Goal: Use online tool/utility

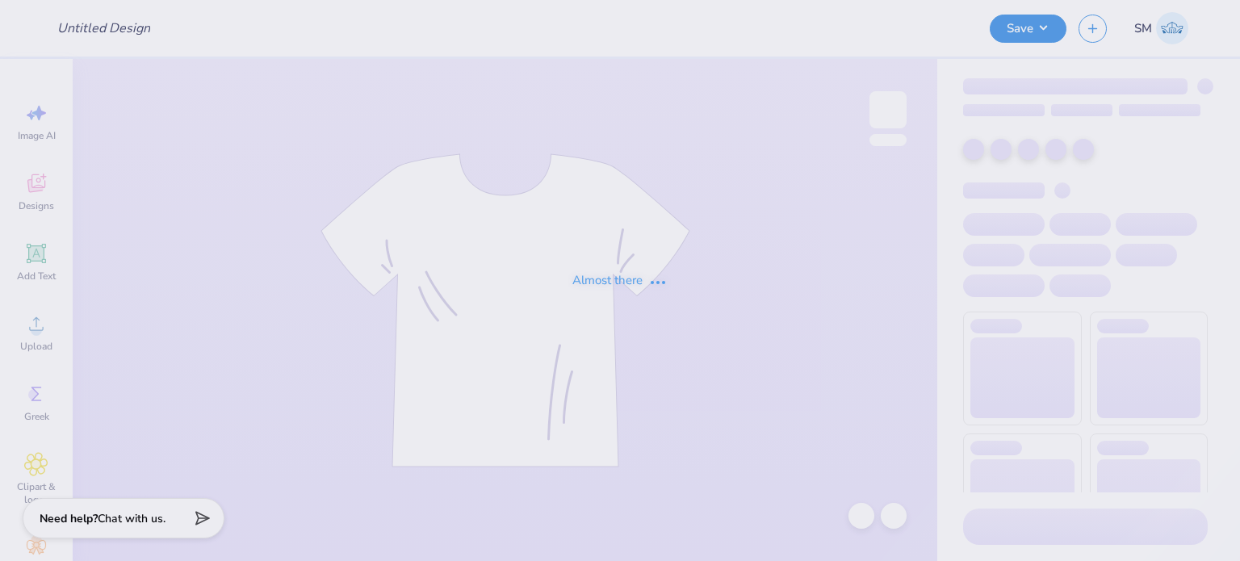
type input "AAA tees!"
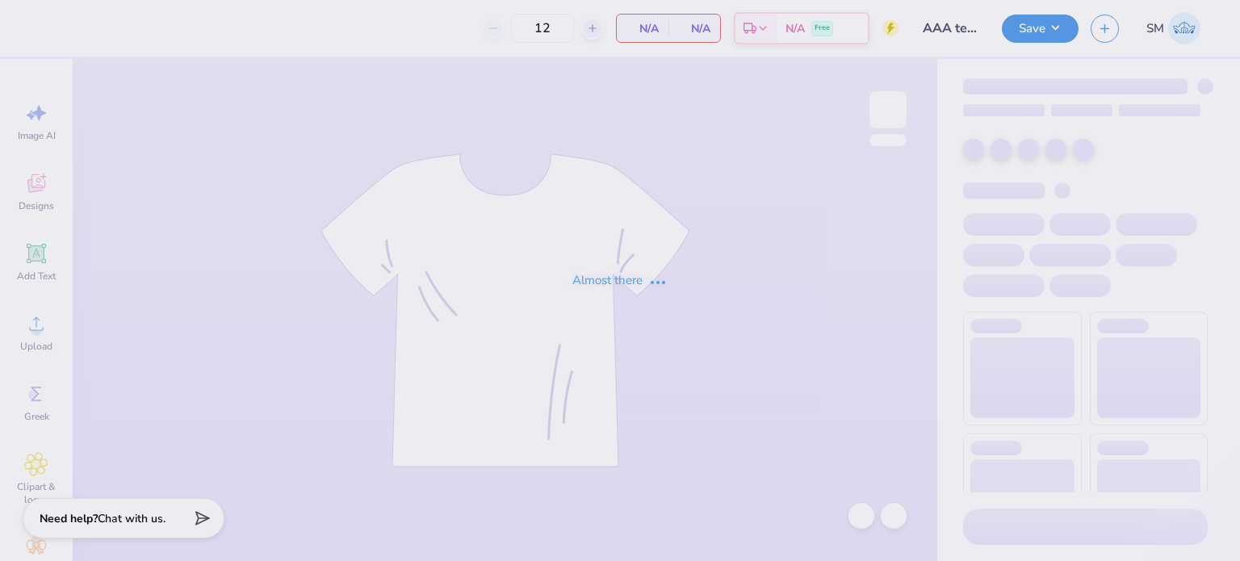
type input "24"
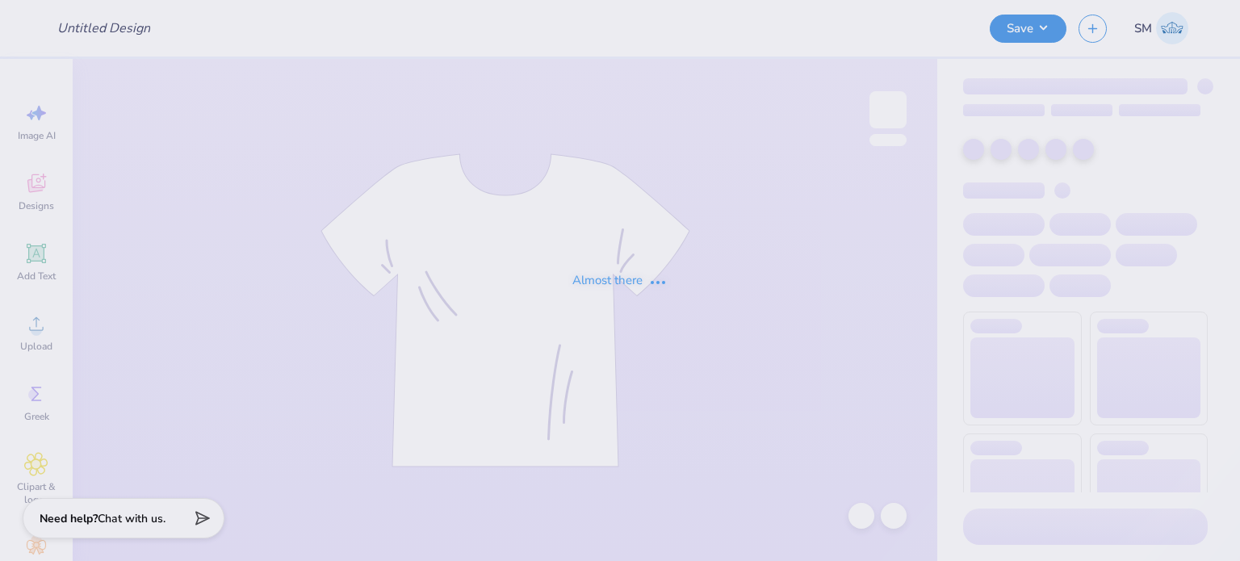
type input "[GEOGRAPHIC_DATA][US_STATE] : [PERSON_NAME]"
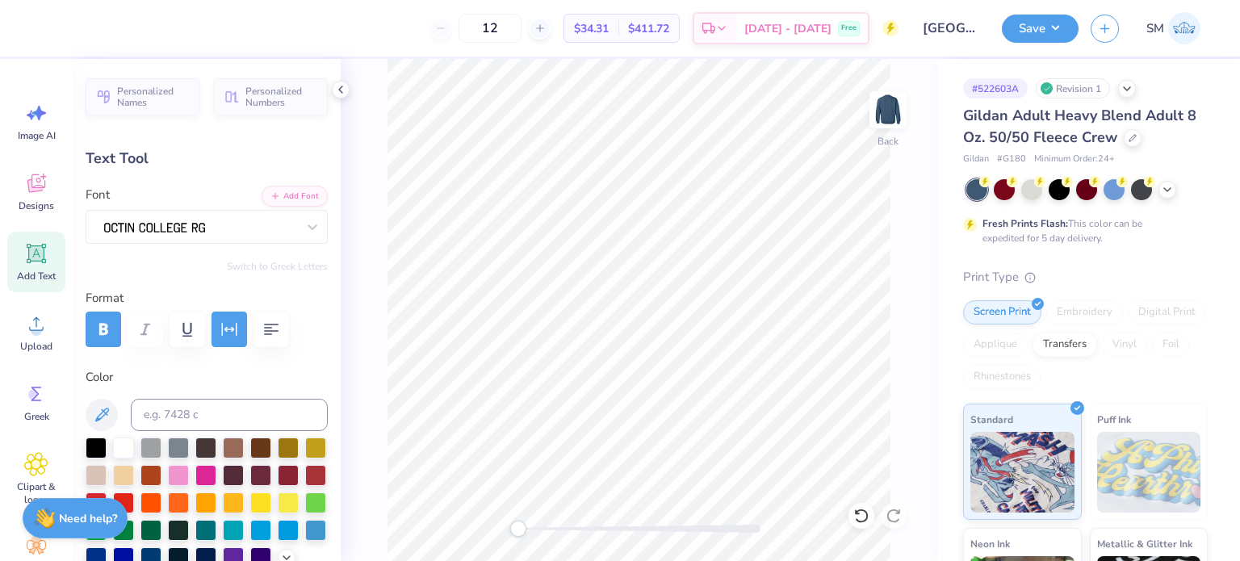
scroll to position [13, 5]
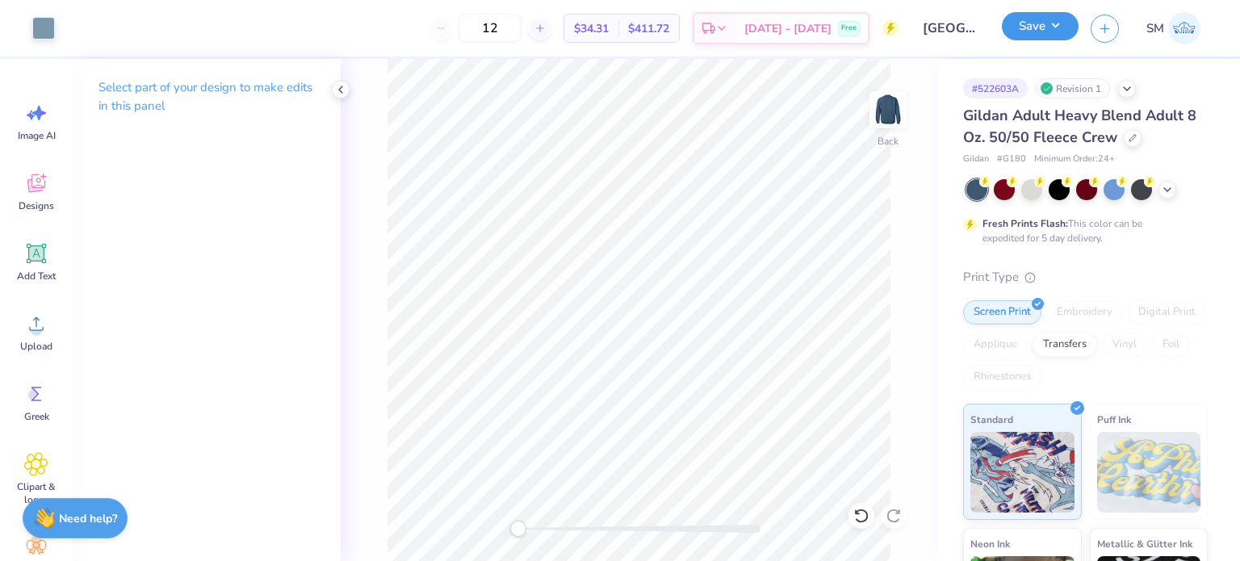
click at [1063, 25] on button "Save" at bounding box center [1040, 26] width 77 height 28
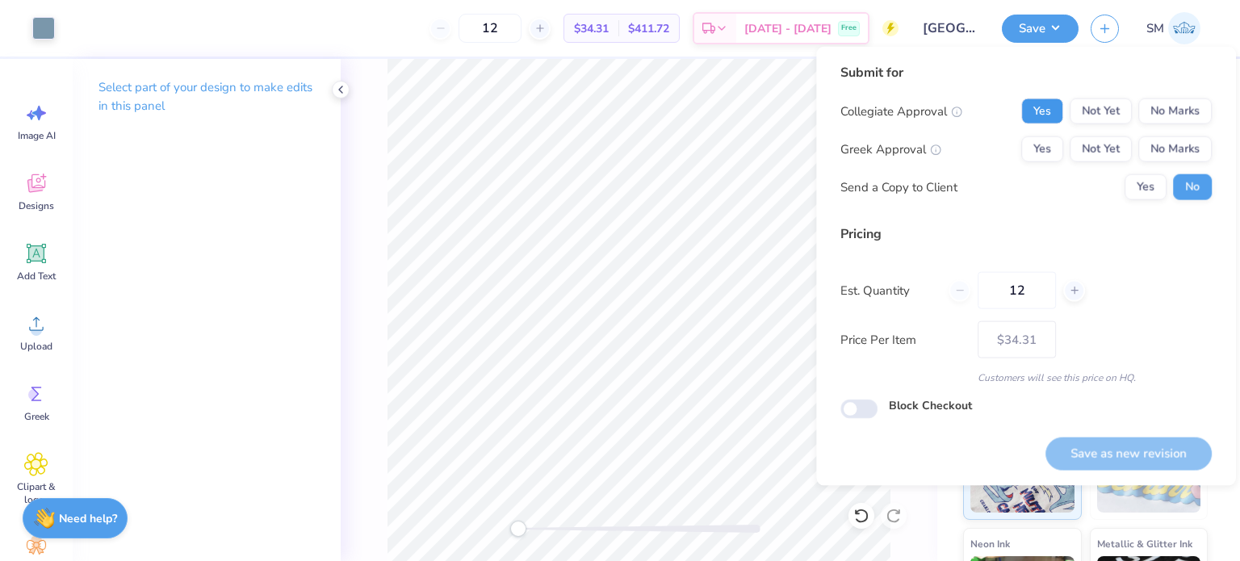
drag, startPoint x: 1042, startPoint y: 107, endPoint x: 1037, endPoint y: 130, distance: 23.1
click at [1041, 109] on button "Yes" at bounding box center [1042, 111] width 42 height 26
click at [1044, 149] on button "Yes" at bounding box center [1042, 149] width 42 height 26
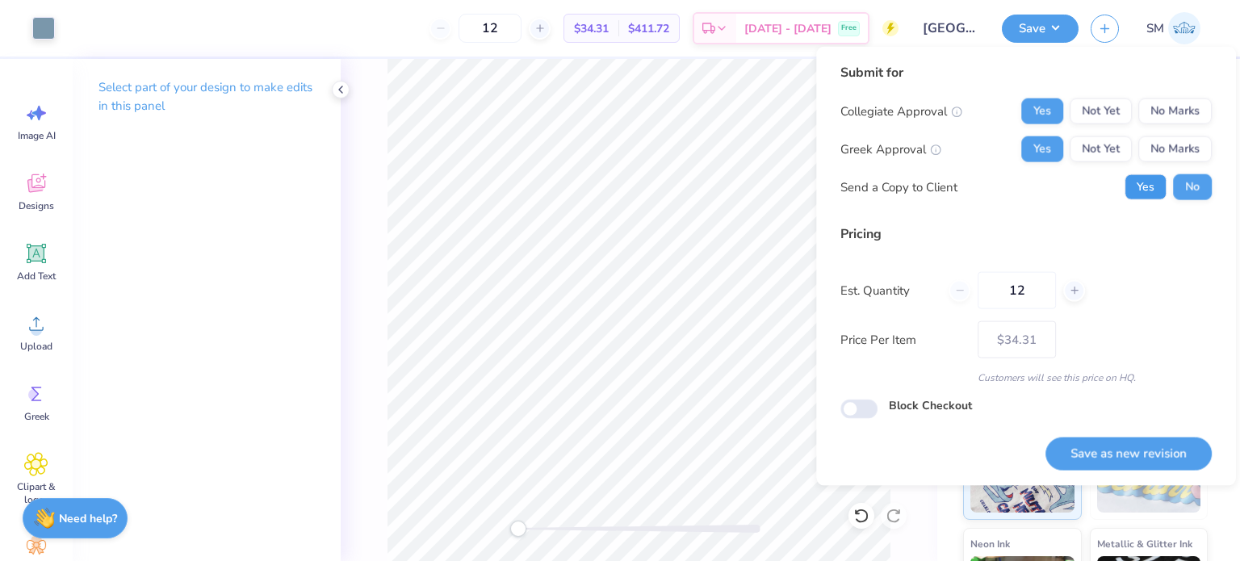
click at [1142, 191] on button "Yes" at bounding box center [1145, 187] width 42 height 26
click at [1124, 454] on button "Save as new revision" at bounding box center [1128, 453] width 166 height 33
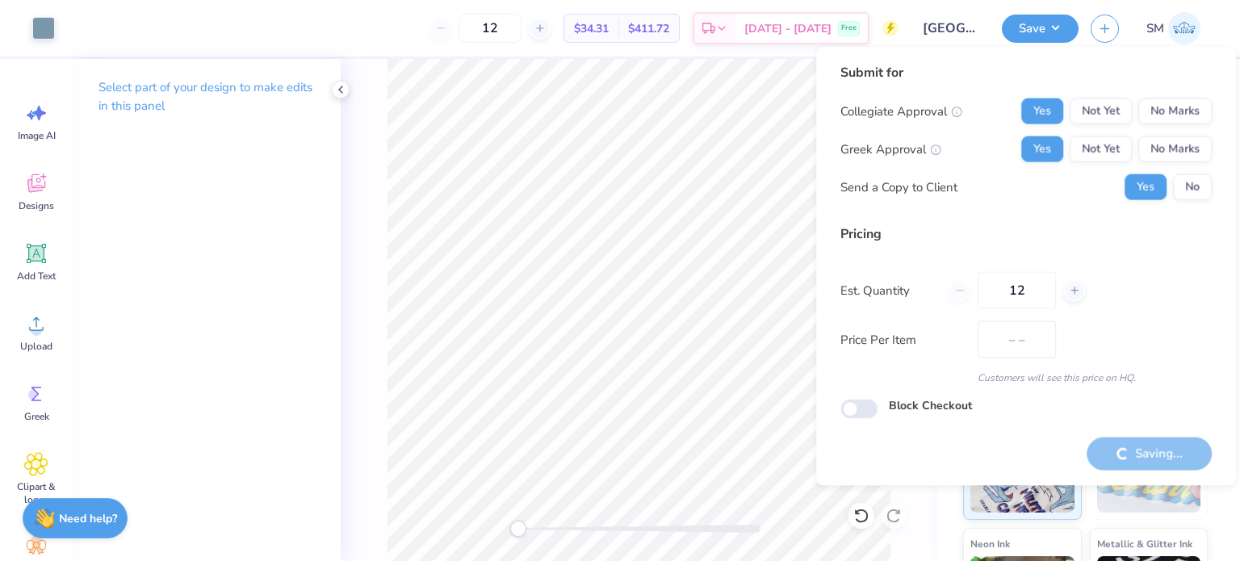
type input "$34.31"
